Goal: Information Seeking & Learning: Learn about a topic

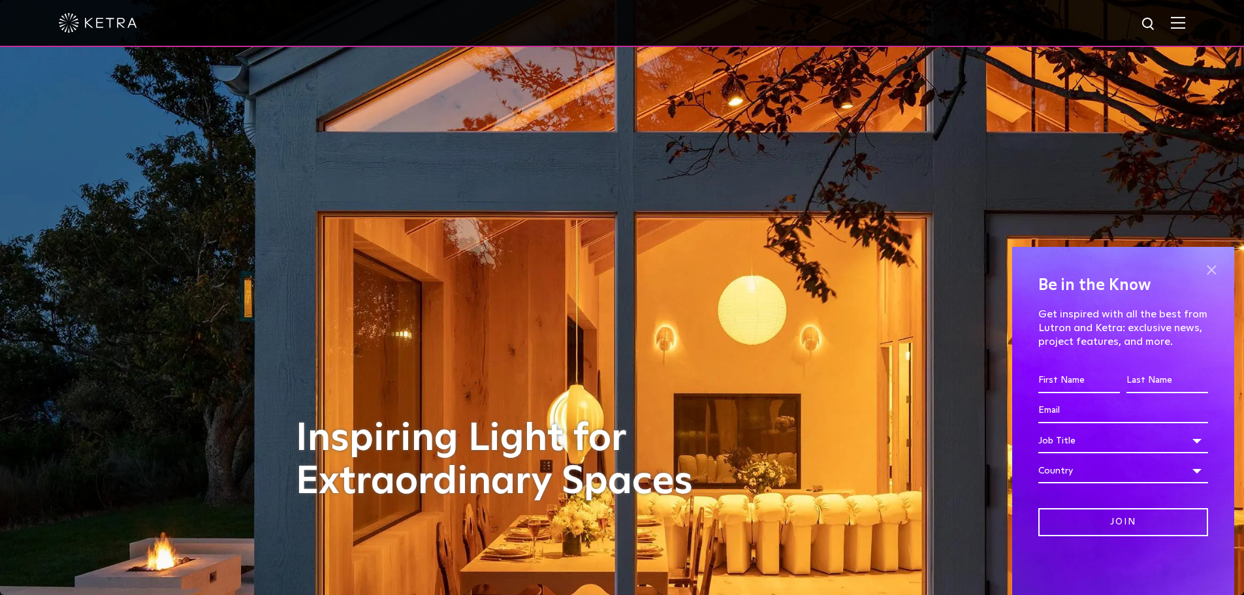
click at [1217, 268] on span at bounding box center [1212, 270] width 20 height 20
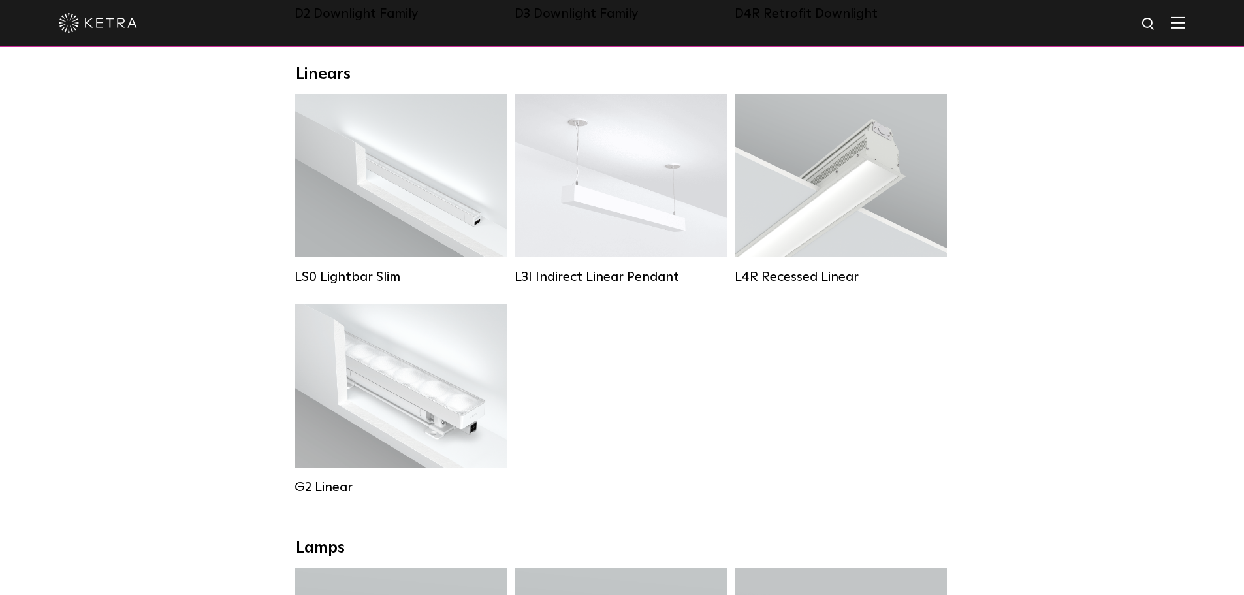
scroll to position [131, 0]
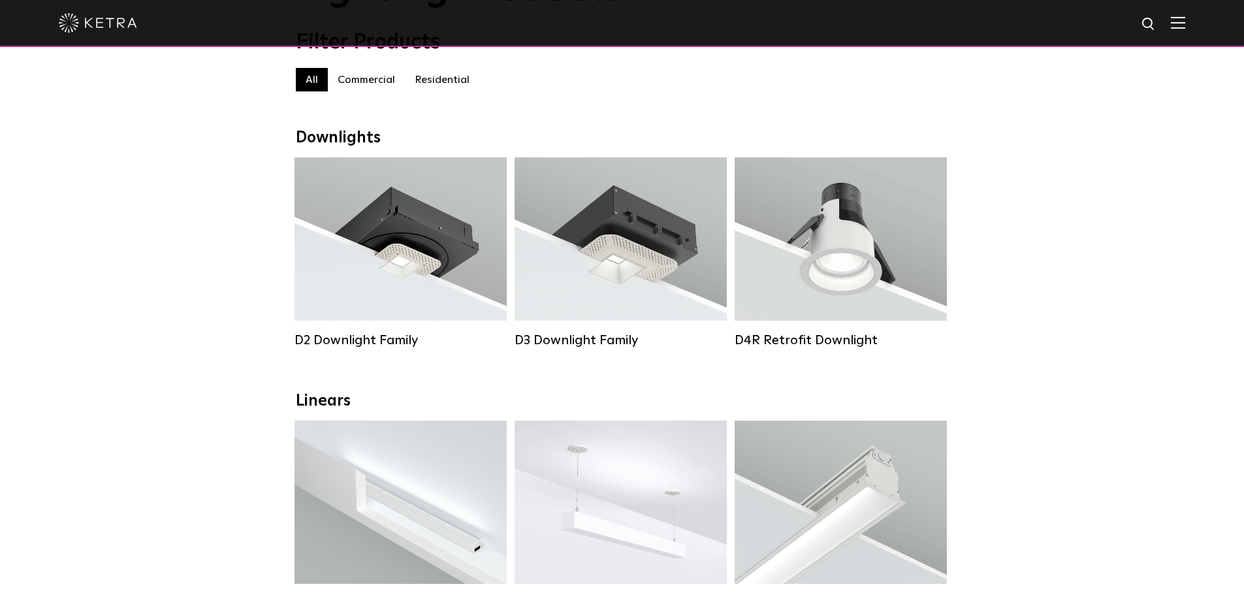
click at [1186, 18] on img at bounding box center [1178, 22] width 14 height 12
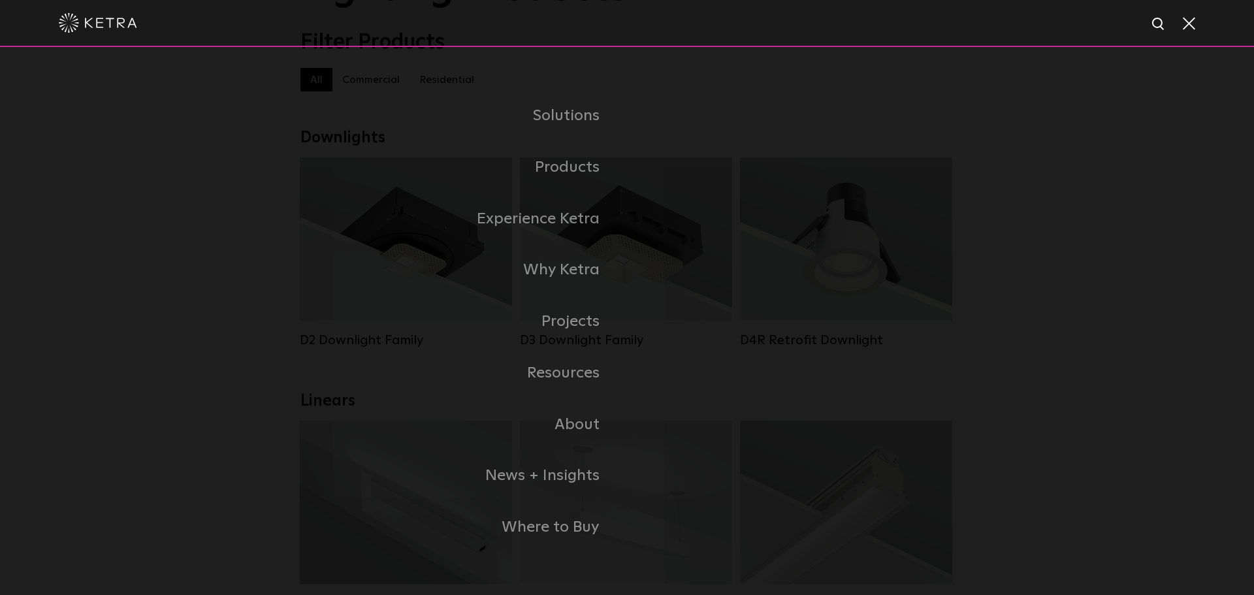
click at [1186, 18] on span at bounding box center [1188, 22] width 14 height 13
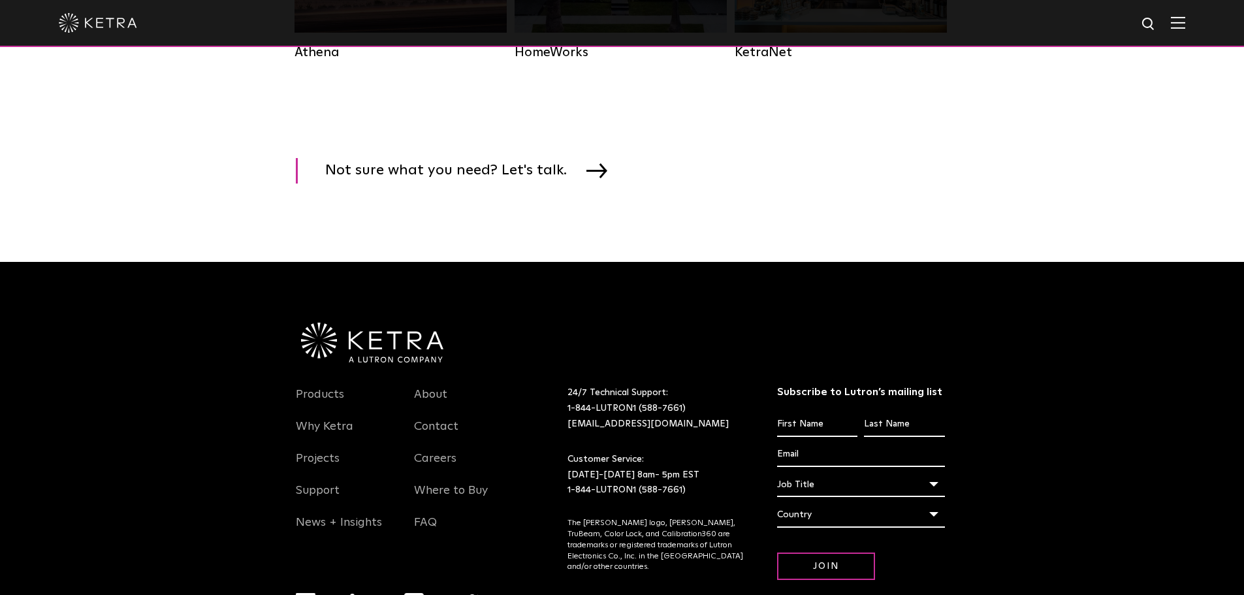
scroll to position [2263, 0]
